Goal: Task Accomplishment & Management: Manage account settings

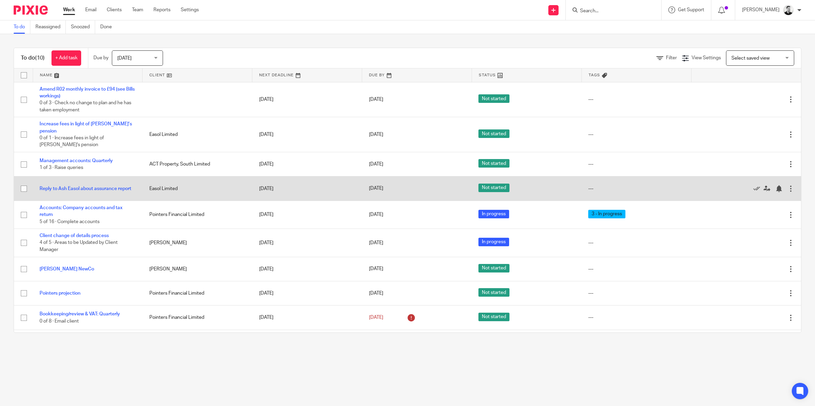
scroll to position [18, 0]
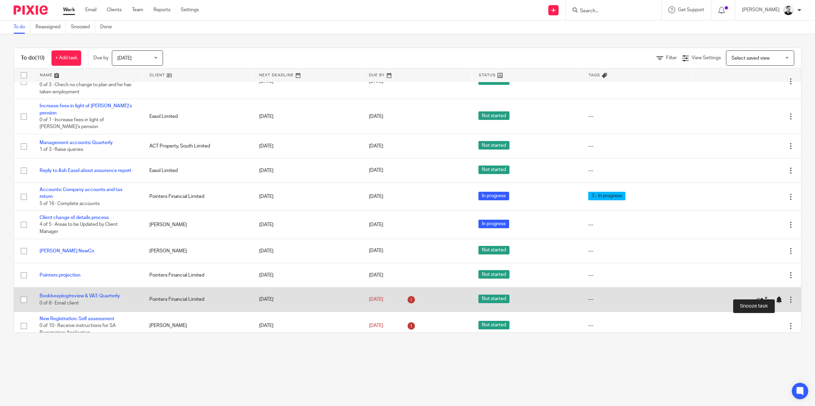
click at [775, 297] on div at bounding box center [778, 300] width 7 height 7
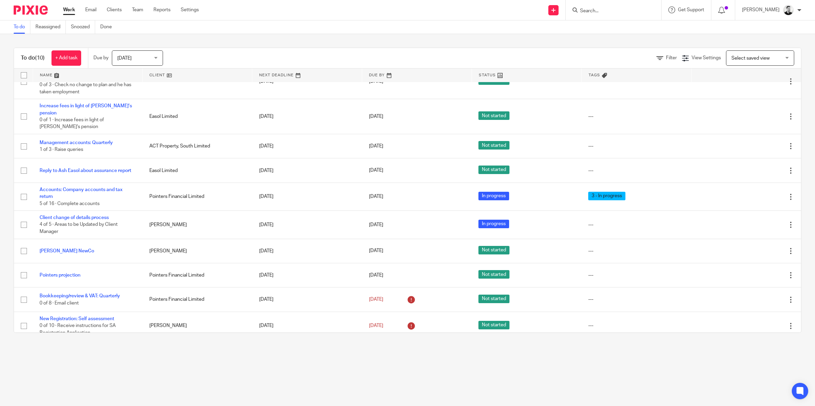
scroll to position [0, 0]
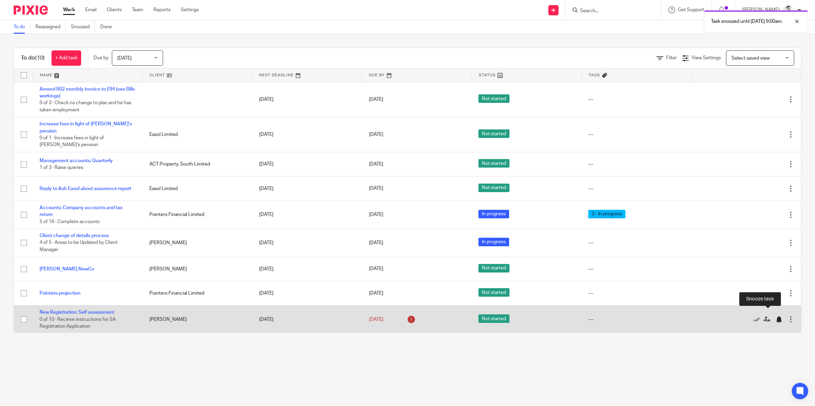
click at [775, 316] on div at bounding box center [778, 319] width 7 height 7
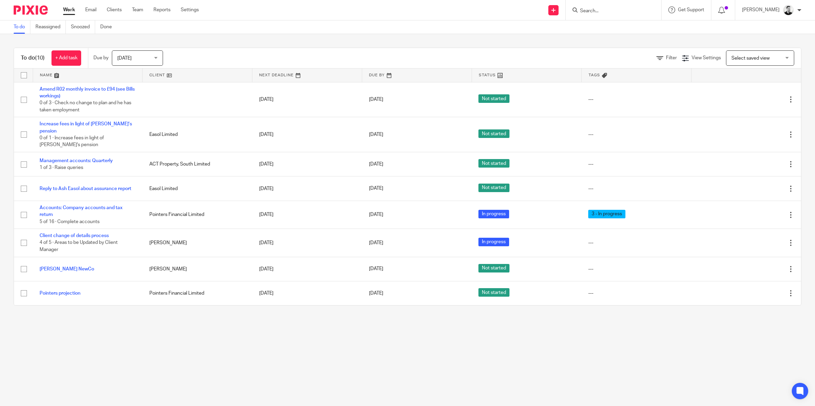
click at [606, 10] on input "Search" at bounding box center [609, 11] width 61 height 6
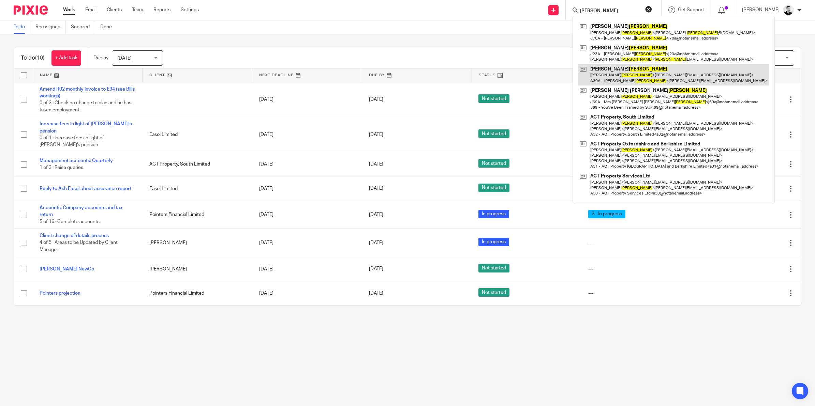
type input "jackson"
click at [624, 79] on link at bounding box center [673, 74] width 191 height 21
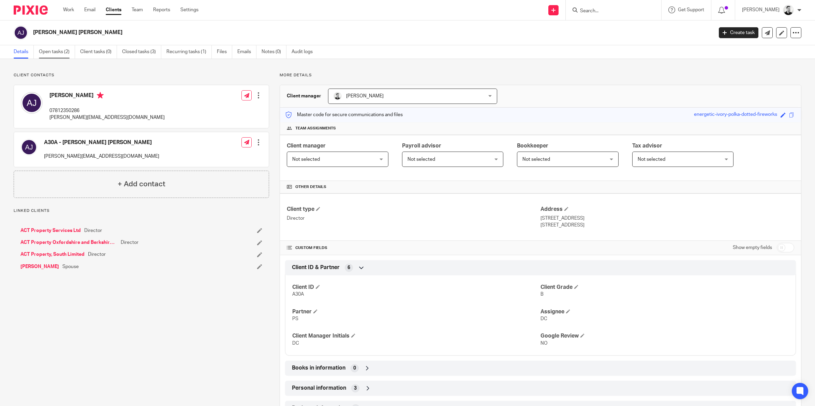
click at [61, 55] on link "Open tasks (2)" at bounding box center [57, 51] width 36 height 13
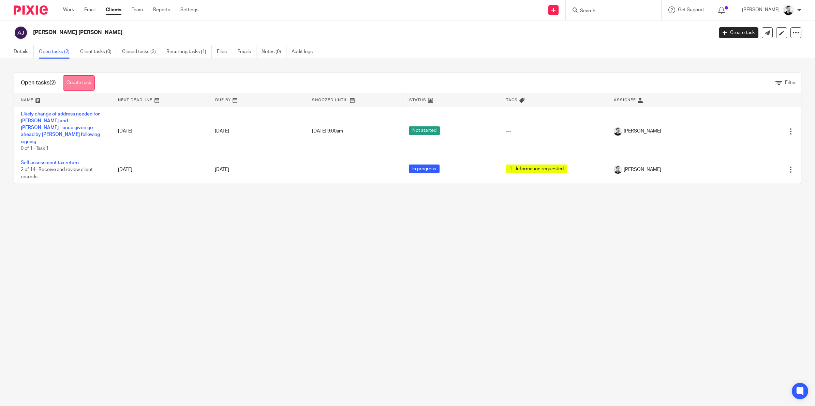
click at [83, 82] on link "Create task" at bounding box center [79, 82] width 32 height 15
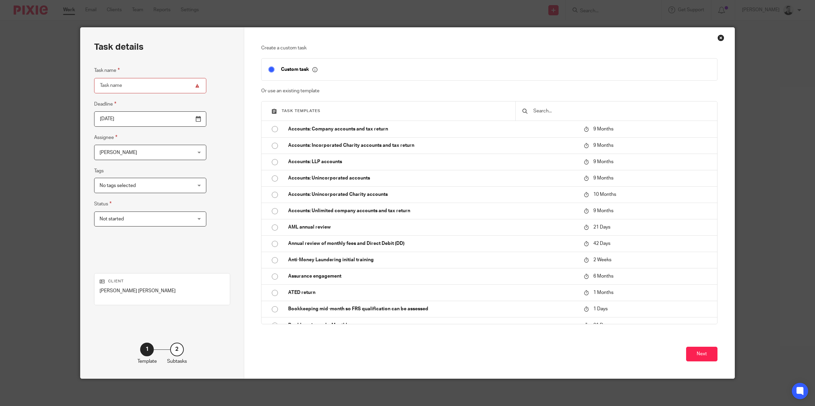
click at [542, 112] on input "text" at bounding box center [621, 110] width 178 height 7
click at [546, 111] on input "text" at bounding box center [621, 110] width 178 height 7
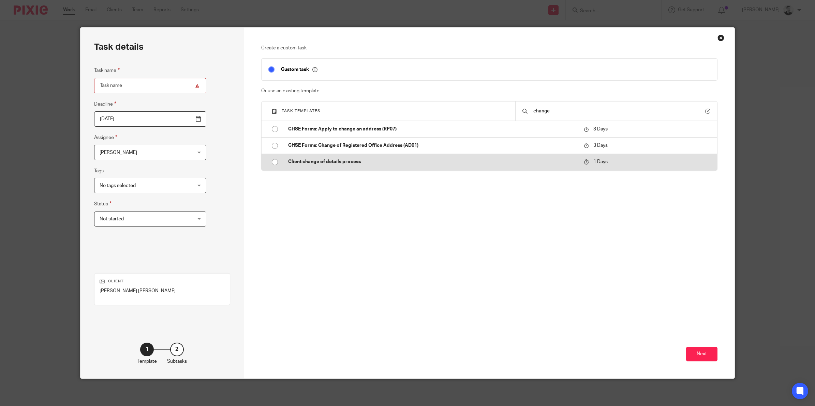
type input "change"
click at [337, 157] on td "Client change of details process" at bounding box center [430, 162] width 299 height 16
type input "2025-08-20"
type input "Client change of details process"
checkbox input "false"
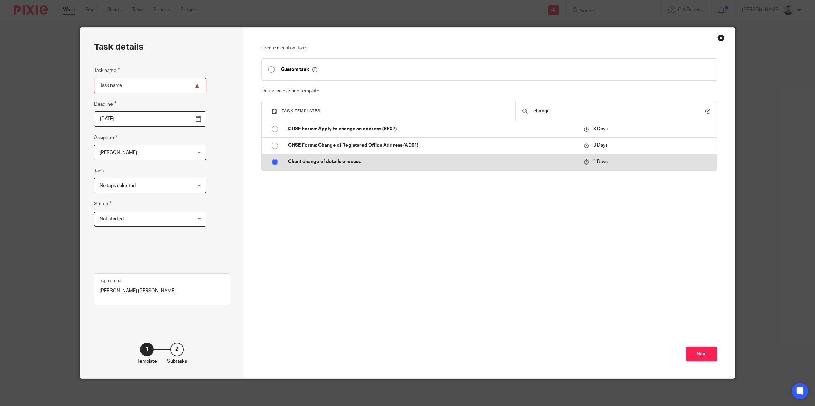
radio input "true"
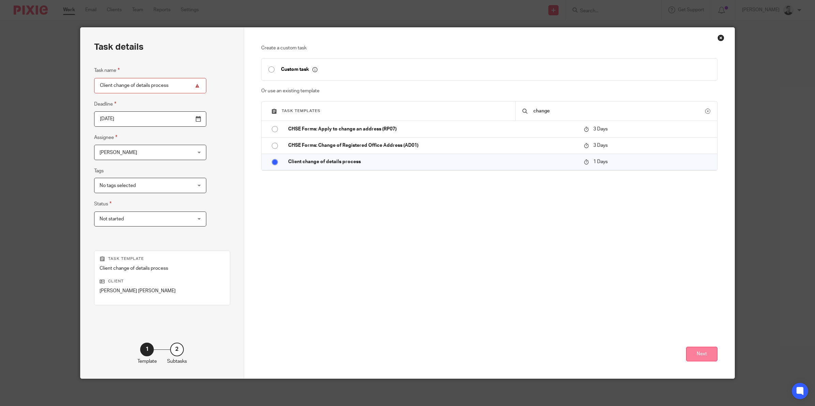
click at [691, 358] on button "Next" at bounding box center [701, 354] width 31 height 15
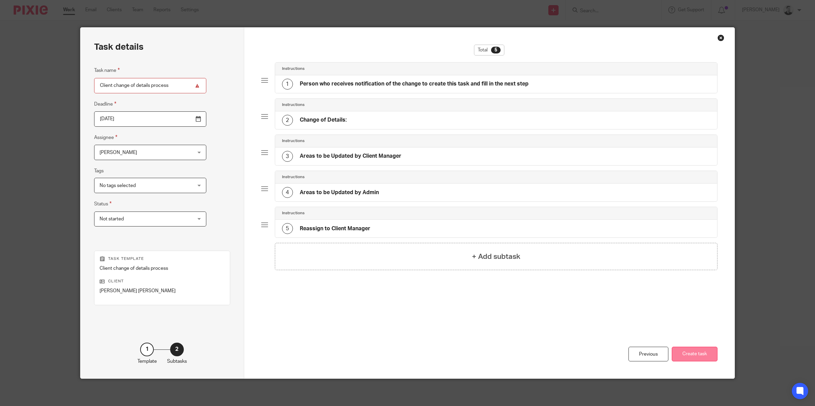
click at [692, 353] on button "Create task" at bounding box center [694, 354] width 46 height 15
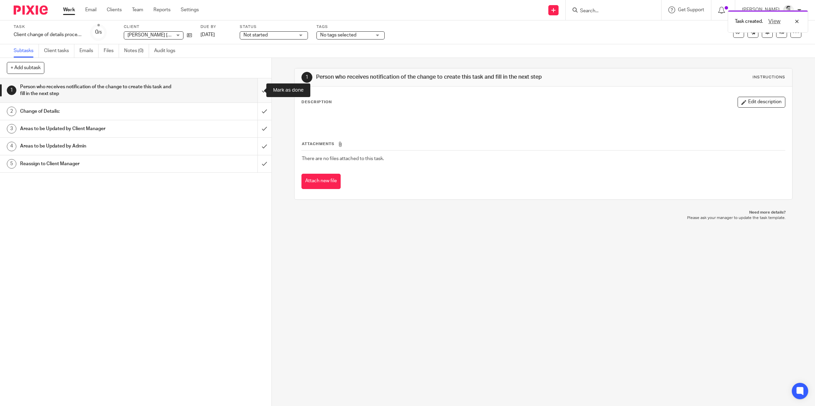
click at [253, 91] on input "submit" at bounding box center [135, 90] width 271 height 24
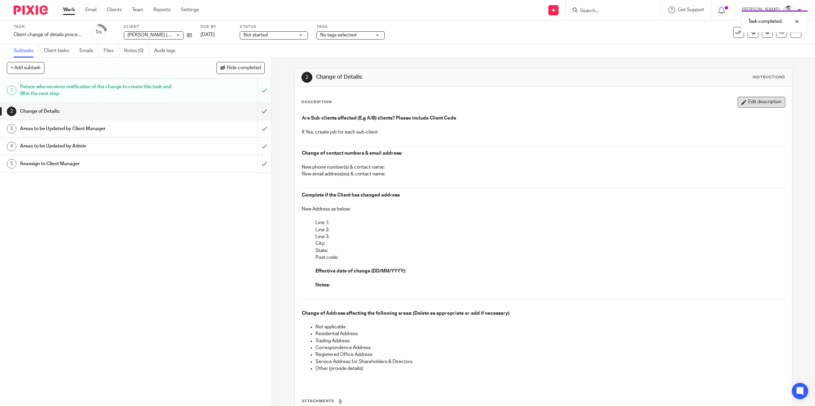
click at [744, 100] on button "Edit description" at bounding box center [761, 102] width 48 height 11
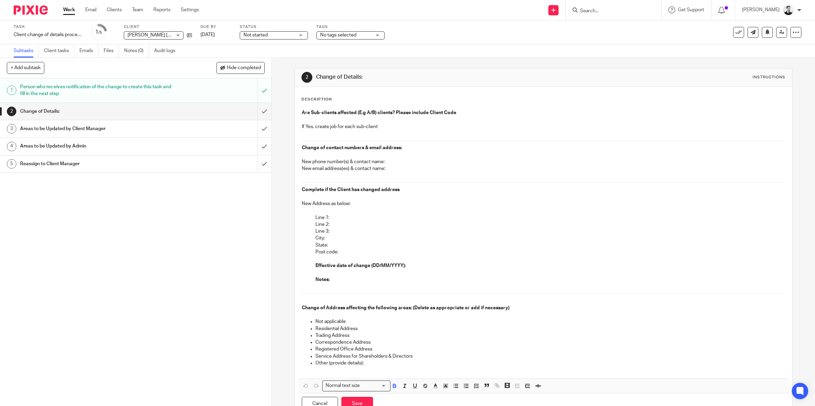
click at [345, 254] on p "Post code:" at bounding box center [549, 252] width 469 height 7
click at [418, 266] on p "Effective date of change (DD/MM/YYYY):" at bounding box center [549, 265] width 469 height 7
click at [408, 191] on p "Complete if the Client has changed address" at bounding box center [543, 189] width 483 height 7
drag, startPoint x: 479, startPoint y: 190, endPoint x: 483, endPoint y: 191, distance: 4.3
click at [483, 191] on strong "Complete if the Client has changed address - NOTE THIS IS TEMPORARY RENTAL ACCO…" at bounding box center [474, 189] width 344 height 5
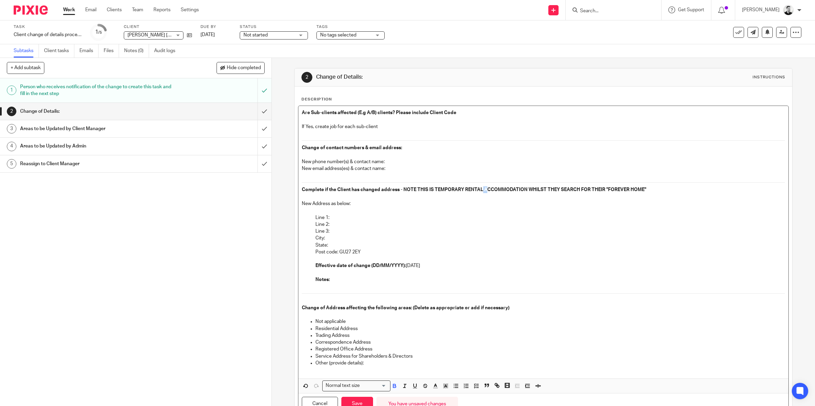
click at [483, 191] on strong "Complete if the Client has changed address - NOTE THIS IS TEMPORARY RENTAL ACCO…" at bounding box center [474, 189] width 344 height 5
drag, startPoint x: 481, startPoint y: 190, endPoint x: 523, endPoint y: 192, distance: 42.0
click at [523, 192] on strong "Complete if the Client has changed address - NOTE THIS IS TEMPORARY RENTAL ACCO…" at bounding box center [474, 189] width 344 height 5
copy strong "ACCOMMODATION"
click at [335, 219] on p "Line 1:" at bounding box center [549, 217] width 469 height 7
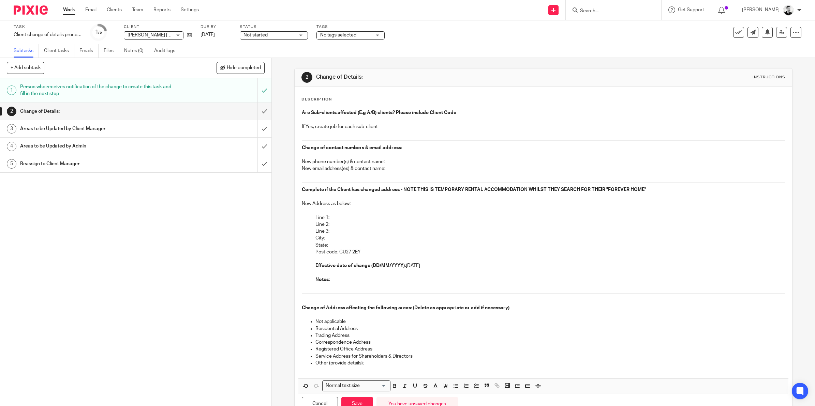
click at [342, 216] on p "Line 1:" at bounding box center [549, 217] width 469 height 7
click at [343, 222] on p "Line 2:" at bounding box center [549, 224] width 469 height 7
click at [331, 240] on p "City:" at bounding box center [549, 238] width 469 height 7
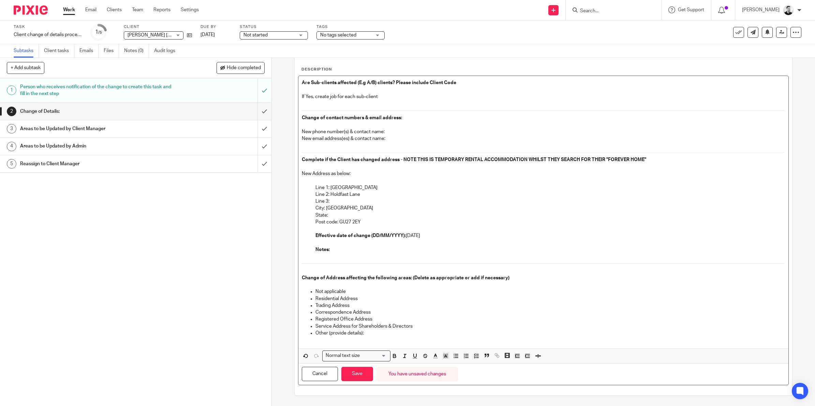
click at [355, 289] on p "Not applicable" at bounding box center [549, 291] width 469 height 7
click at [422, 355] on icon "button" at bounding box center [425, 356] width 6 height 6
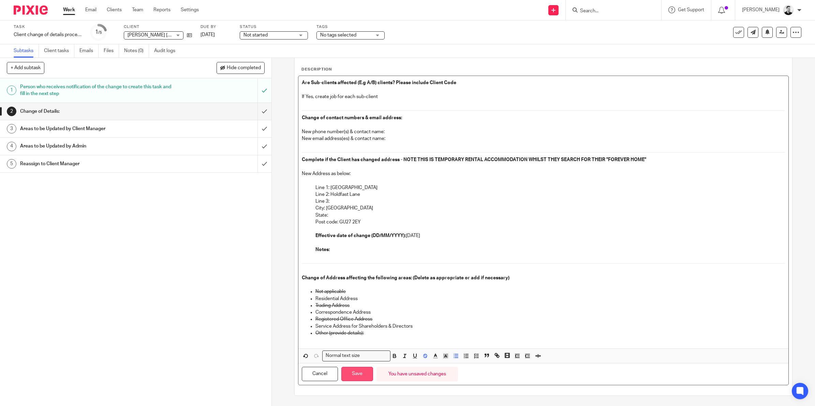
click at [361, 376] on button "Save" at bounding box center [357, 374] width 32 height 15
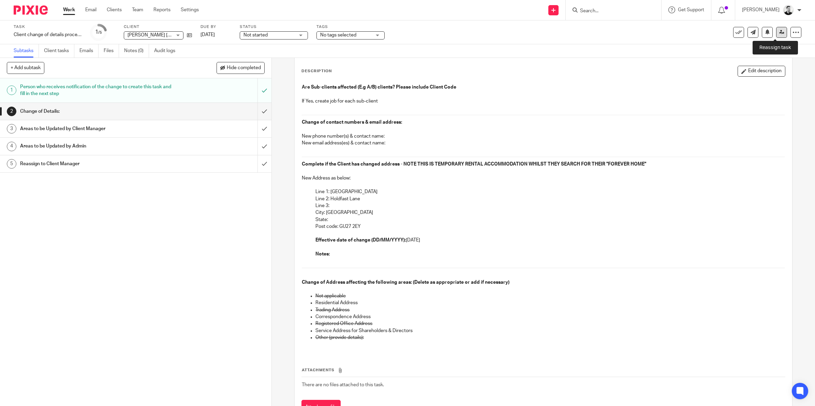
click at [779, 33] on icon at bounding box center [781, 32] width 5 height 5
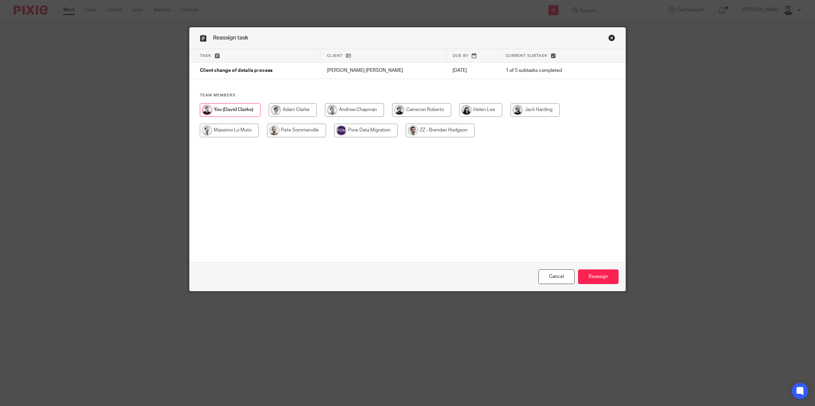
click at [539, 112] on input "radio" at bounding box center [534, 110] width 49 height 14
radio input "true"
click at [592, 273] on input "Reassign" at bounding box center [598, 277] width 41 height 15
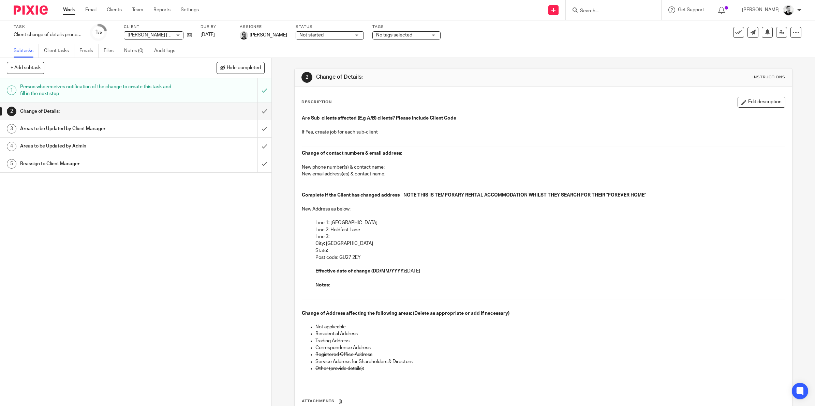
drag, startPoint x: 313, startPoint y: 224, endPoint x: 430, endPoint y: 273, distance: 127.6
click at [430, 273] on div "Are Sub-clients affected (E.g A/B) clients? Please include Client Code If Yes, …" at bounding box center [543, 247] width 490 height 273
copy div "Line 1: Plum Tree House Line 2: Holdfast Lane Line 3: City: Haslemere State: Po…"
click at [619, 10] on input "Search" at bounding box center [609, 11] width 61 height 6
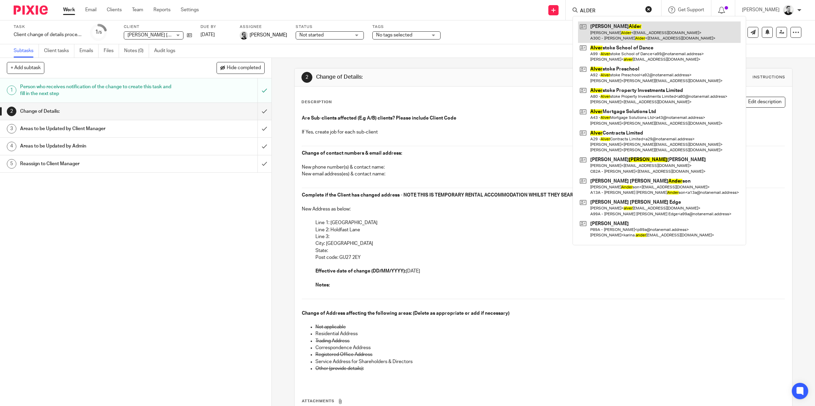
type input "ALDER"
click at [616, 25] on link at bounding box center [659, 31] width 163 height 21
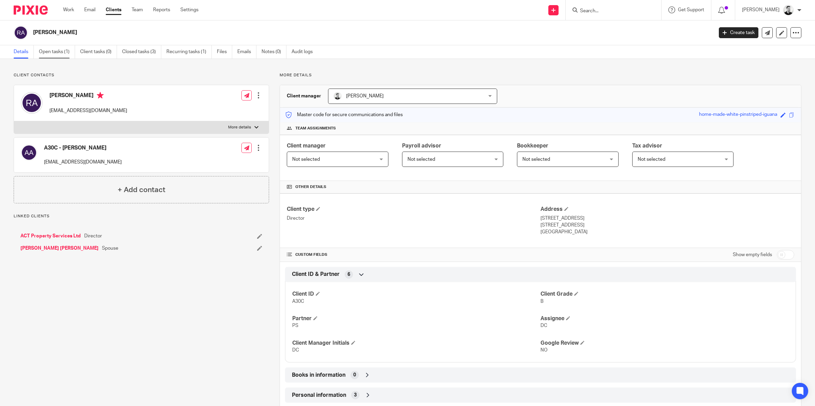
click at [57, 51] on link "Open tasks (1)" at bounding box center [57, 51] width 36 height 13
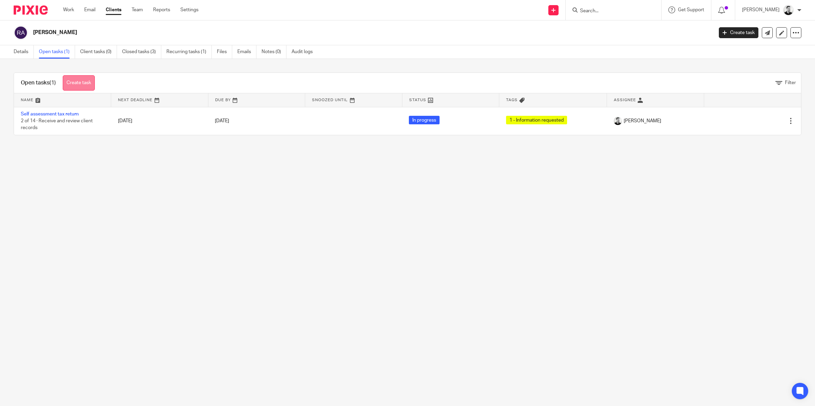
click at [88, 82] on link "Create task" at bounding box center [79, 82] width 32 height 15
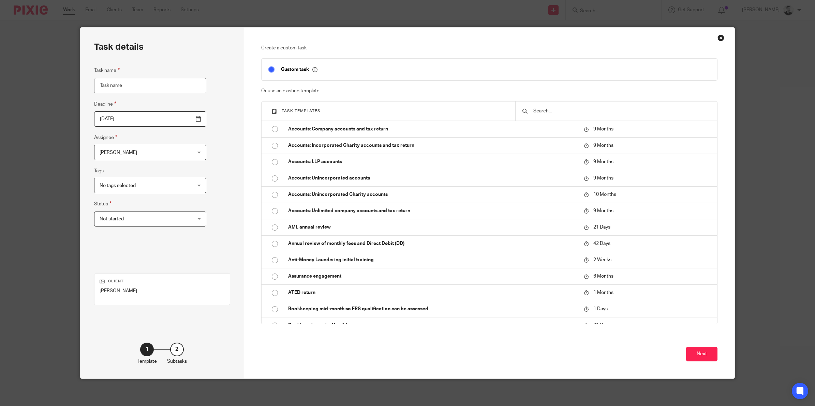
click at [553, 113] on input "text" at bounding box center [621, 110] width 178 height 7
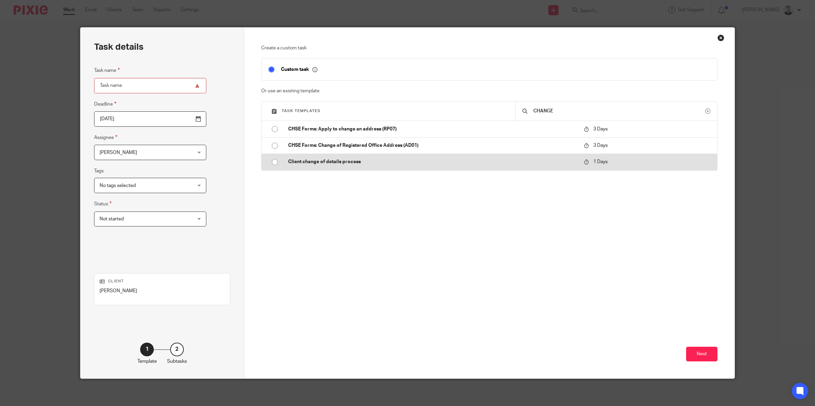
type input "CHANGE"
click at [335, 161] on p "Client change of details process" at bounding box center [432, 161] width 289 height 7
type input "2025-08-20"
type input "Client change of details process"
checkbox input "false"
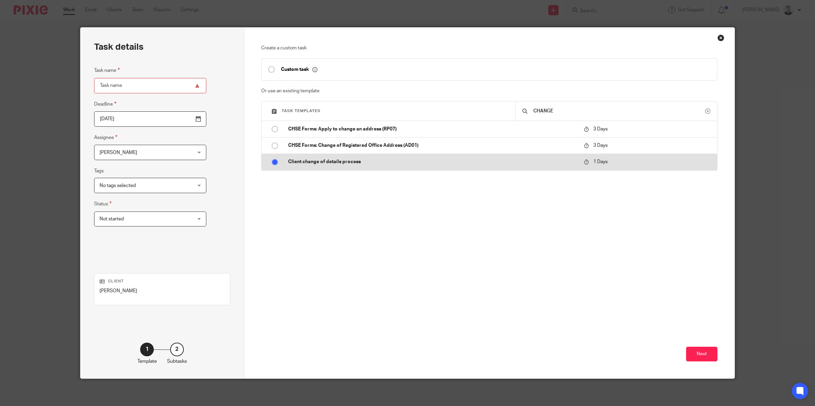
radio input "true"
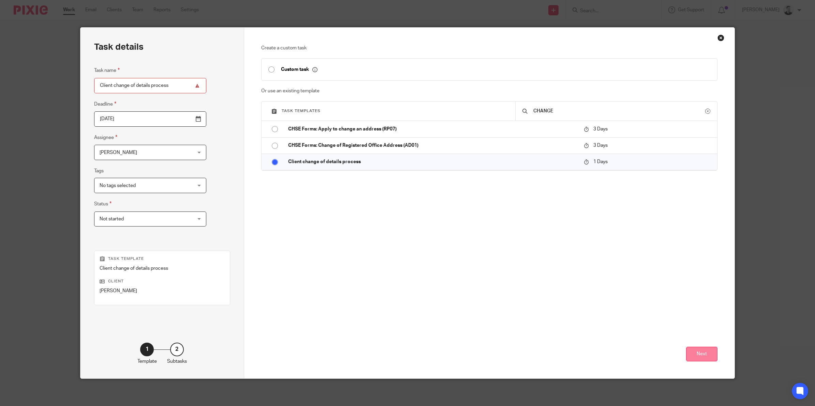
click at [701, 350] on button "Next" at bounding box center [701, 354] width 31 height 15
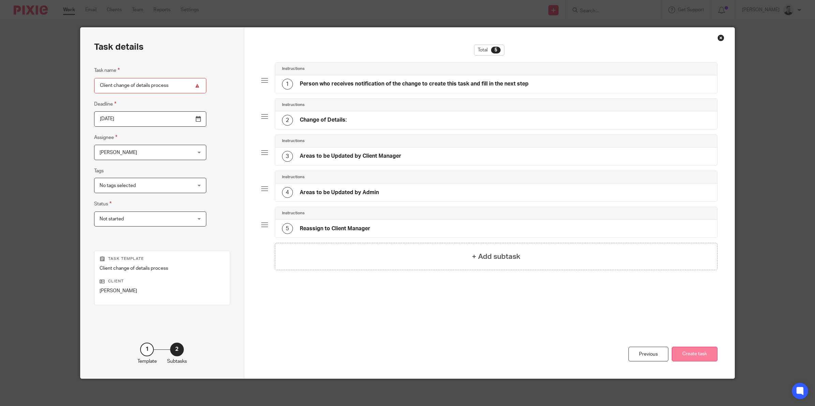
click at [701, 353] on button "Create task" at bounding box center [694, 354] width 46 height 15
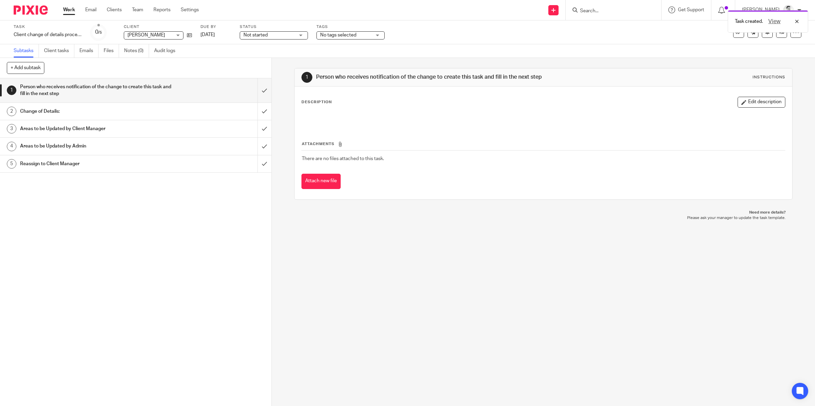
click at [212, 107] on div "Change of Details:" at bounding box center [135, 111] width 230 height 10
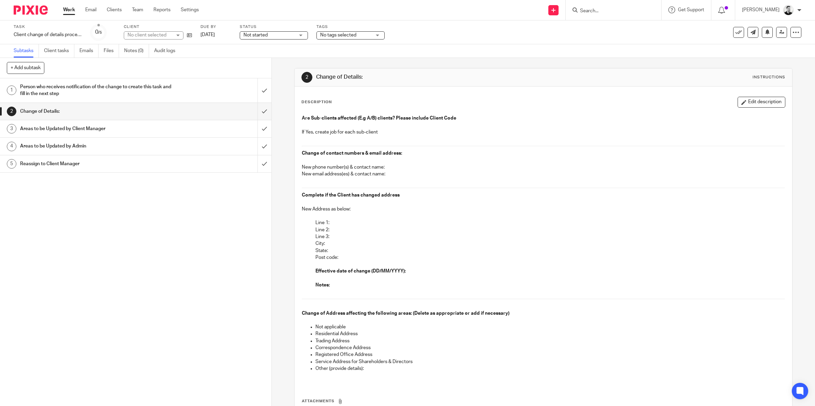
click at [754, 102] on button "Edit description" at bounding box center [761, 102] width 48 height 11
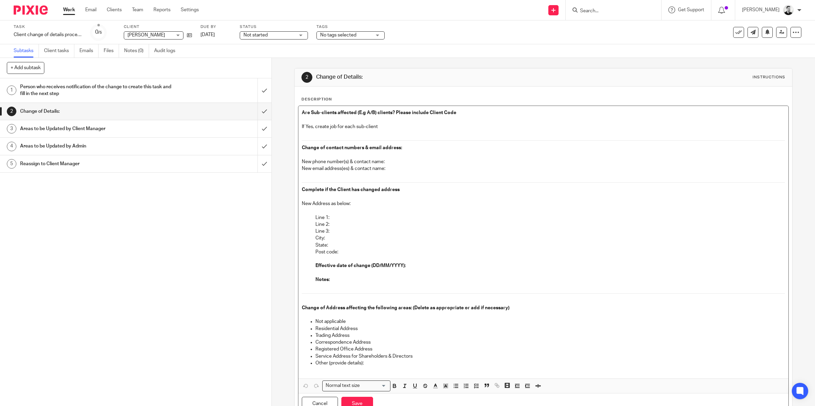
click at [317, 217] on p "Line 1:" at bounding box center [549, 217] width 469 height 7
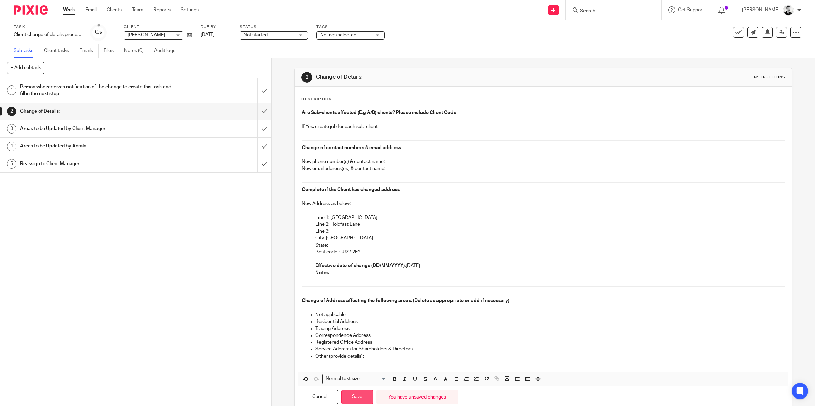
click at [367, 403] on button "Save" at bounding box center [357, 397] width 32 height 15
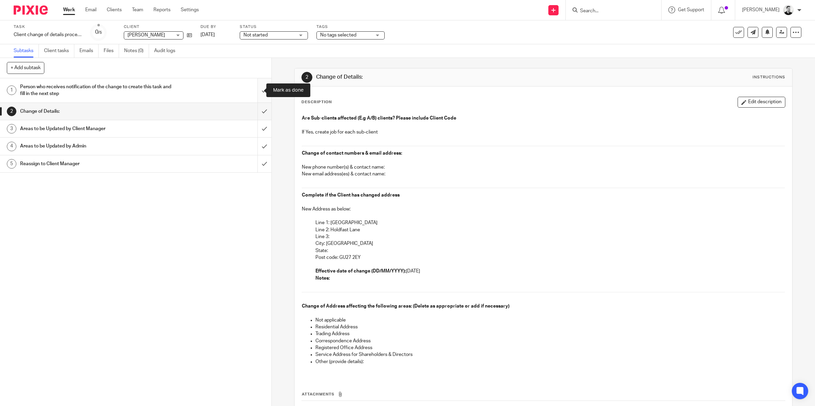
click at [258, 92] on input "submit" at bounding box center [135, 90] width 271 height 24
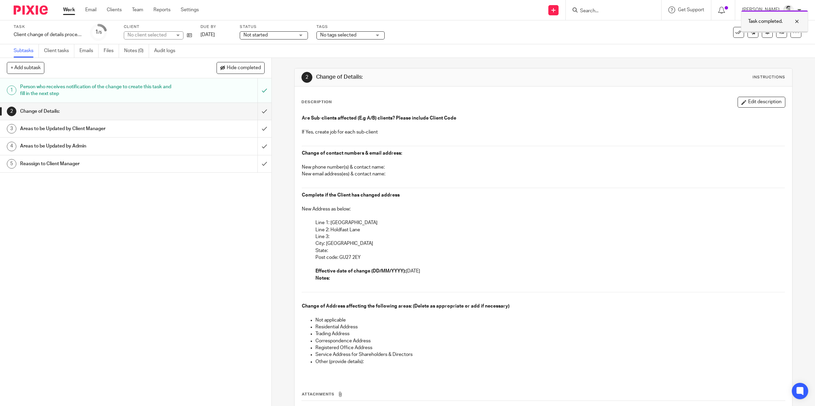
click at [778, 31] on div at bounding box center [774, 31] width 66 height 1
click at [779, 31] on icon at bounding box center [781, 32] width 5 height 5
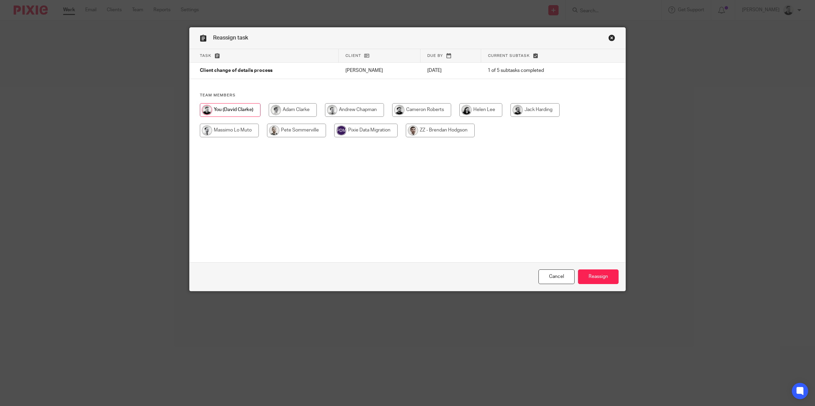
click at [542, 111] on input "radio" at bounding box center [534, 110] width 49 height 14
radio input "true"
click at [590, 275] on input "Reassign" at bounding box center [598, 277] width 41 height 15
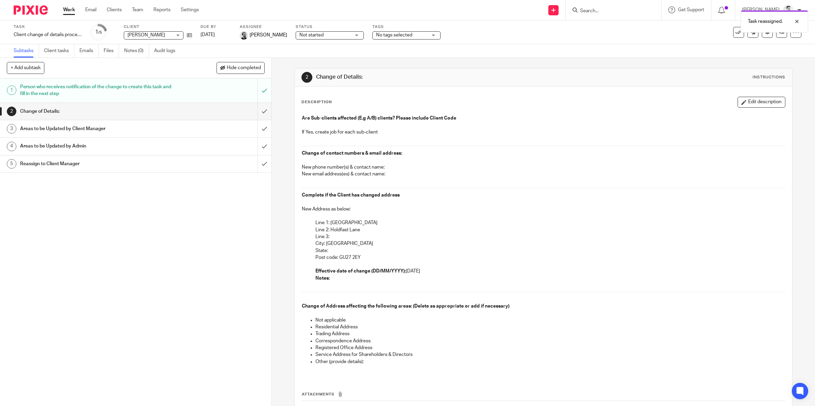
click at [65, 7] on link "Work" at bounding box center [69, 9] width 12 height 7
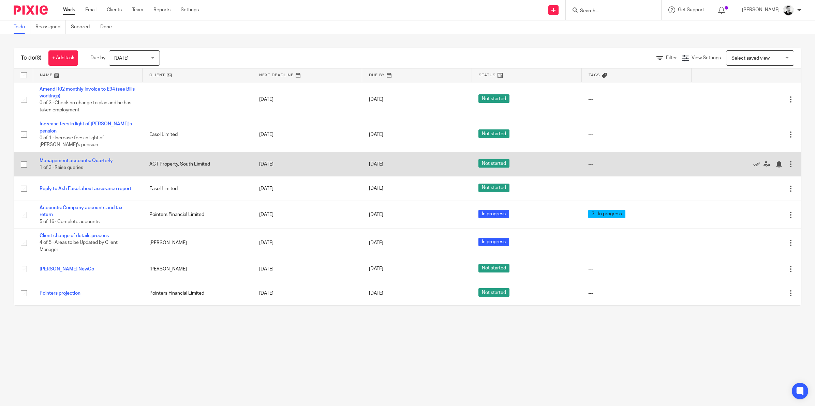
click at [93, 152] on td "Management accounts: Quarterly 1 of 3 · Raise queries" at bounding box center [88, 164] width 110 height 24
click at [93, 158] on link "Management accounts: Quarterly" at bounding box center [76, 160] width 73 height 5
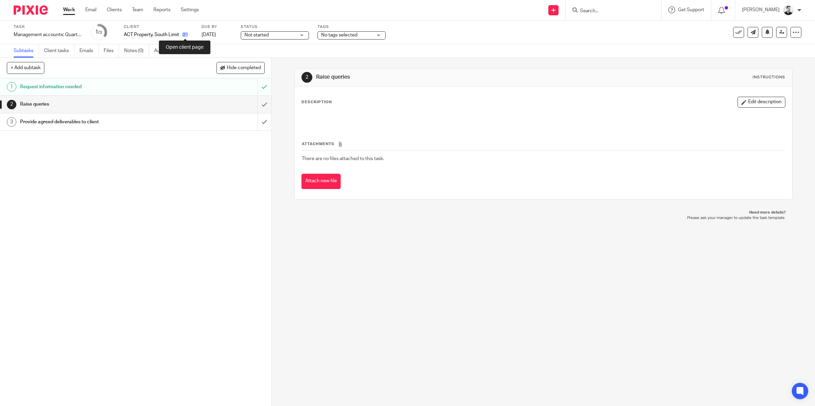
click at [185, 35] on icon at bounding box center [184, 34] width 5 height 5
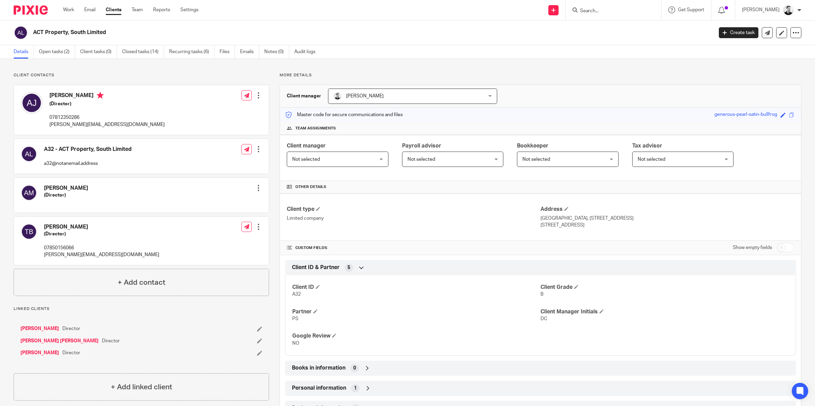
drag, startPoint x: 34, startPoint y: 31, endPoint x: 107, endPoint y: 31, distance: 72.3
click at [107, 31] on h2 "ACT Property, South Limited" at bounding box center [303, 32] width 540 height 7
copy h2 "ACT Property, South Limited"
click at [48, 55] on link "Open tasks (2)" at bounding box center [57, 51] width 36 height 13
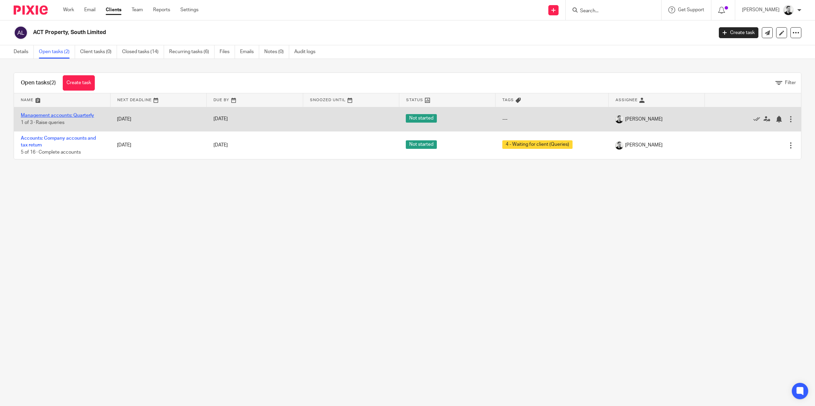
click at [72, 117] on link "Management accounts: Quarterly" at bounding box center [57, 115] width 73 height 5
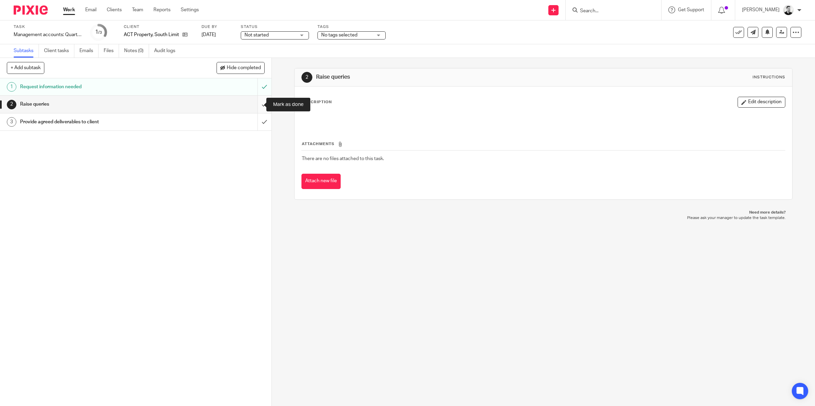
click at [256, 101] on input "submit" at bounding box center [135, 104] width 271 height 17
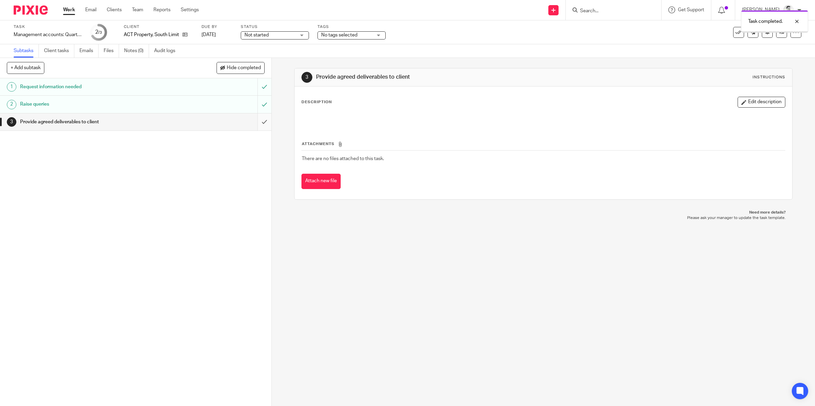
click at [255, 120] on input "submit" at bounding box center [135, 122] width 271 height 17
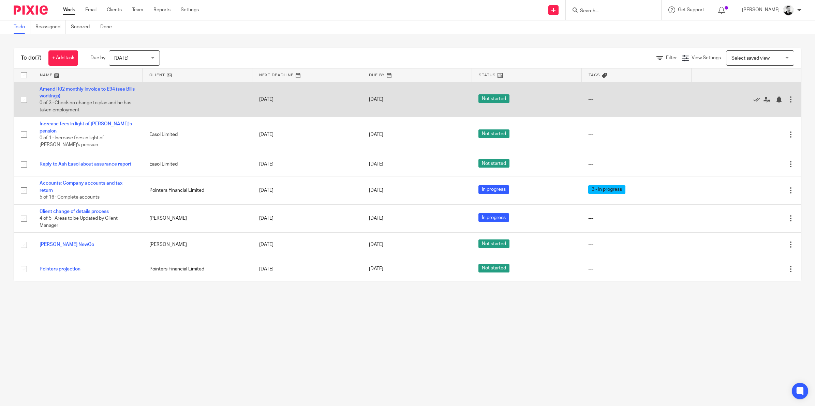
click at [99, 89] on link "Amend R02 monthly invoice to £94 (see Bills workings)" at bounding box center [87, 93] width 95 height 12
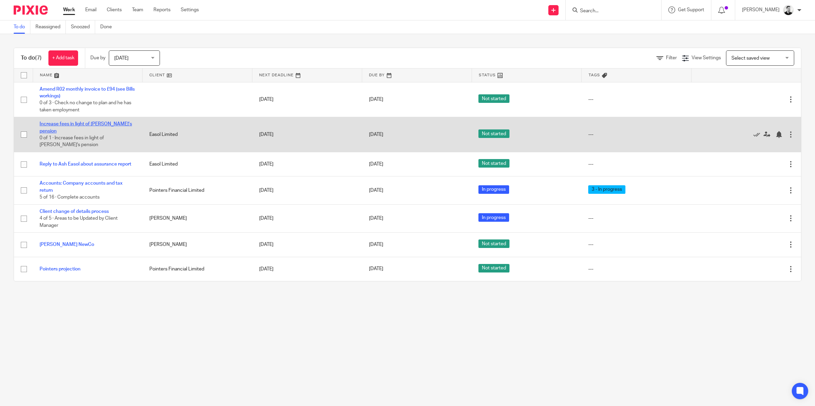
click at [94, 122] on link "Increase fees in light of Matt's pension" at bounding box center [86, 128] width 92 height 12
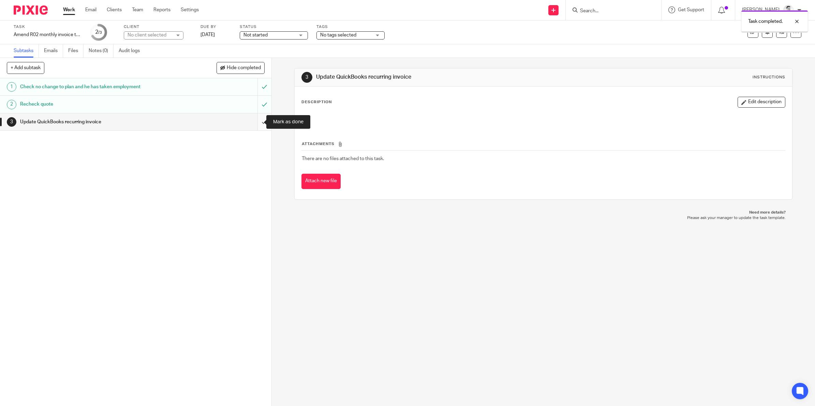
click at [258, 122] on input "submit" at bounding box center [135, 122] width 271 height 17
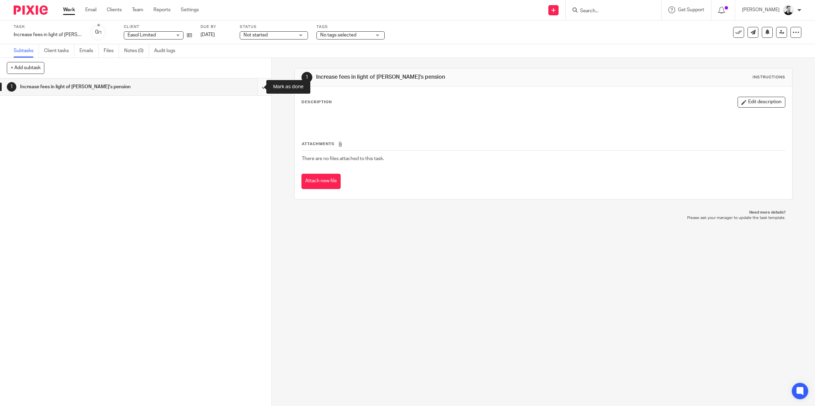
click at [253, 89] on input "submit" at bounding box center [135, 86] width 271 height 17
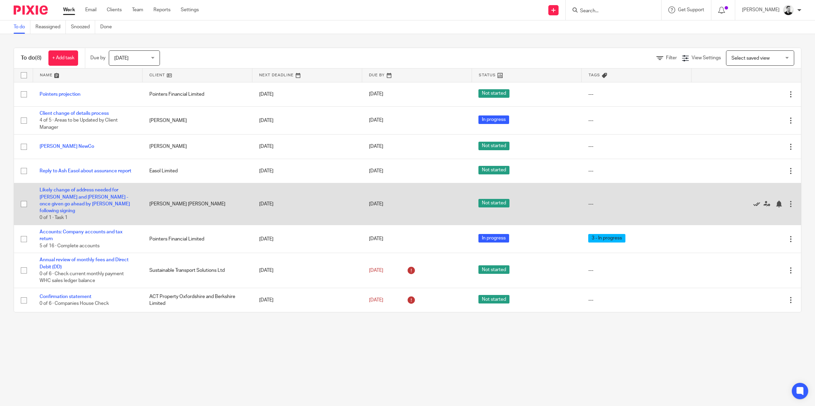
click at [753, 201] on icon at bounding box center [756, 204] width 7 height 7
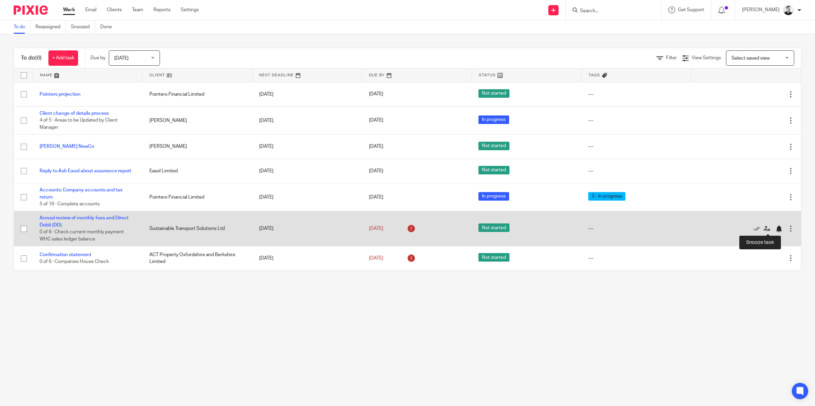
click at [775, 228] on div at bounding box center [778, 229] width 7 height 7
